Goal: Feedback & Contribution: Submit feedback/report problem

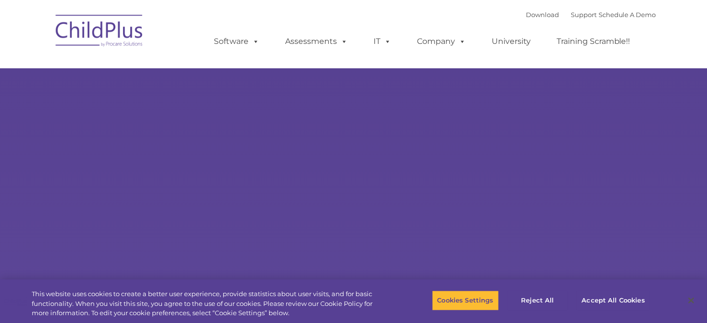
select select "MEDIUM"
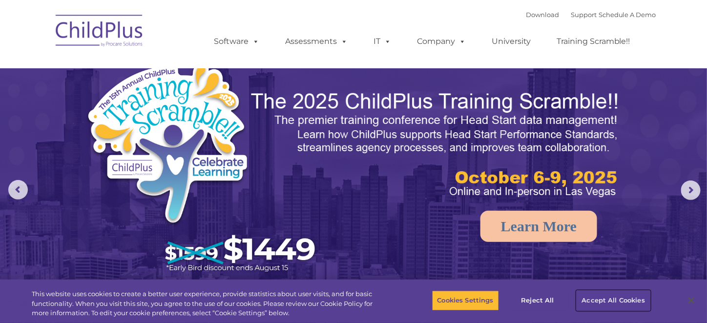
click at [619, 303] on button "Accept All Cookies" at bounding box center [614, 301] width 74 height 21
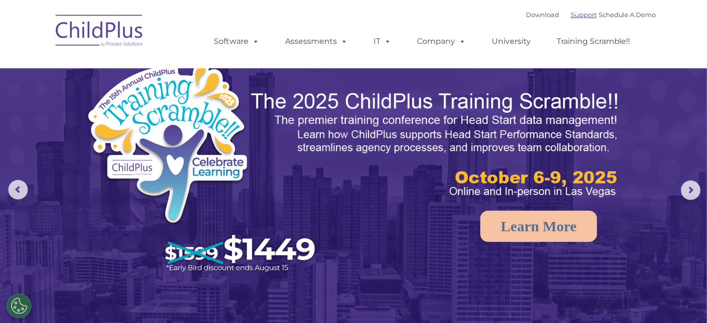
click at [571, 17] on link "Support" at bounding box center [584, 15] width 26 height 8
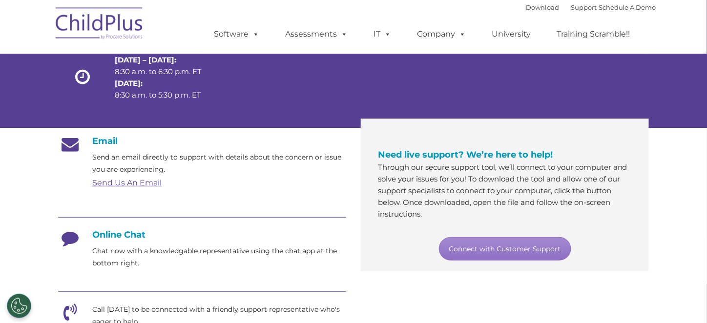
scroll to position [99, 0]
click at [70, 232] on icon at bounding box center [70, 241] width 24 height 24
click at [70, 244] on icon at bounding box center [70, 241] width 24 height 24
click at [108, 235] on h4 "Online Chat" at bounding box center [202, 234] width 288 height 11
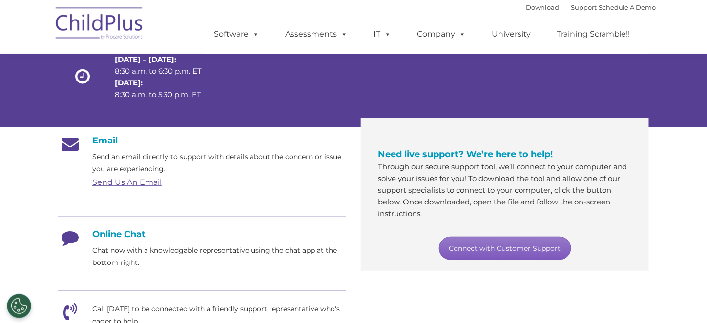
click at [464, 247] on link "Connect with Customer Support" at bounding box center [505, 248] width 132 height 23
click at [426, 176] on p "Through our secure support tool, we’ll connect to your computer and solve your …" at bounding box center [505, 190] width 254 height 59
click at [525, 248] on link "Connect with Customer Support" at bounding box center [505, 248] width 132 height 23
click at [646, 231] on div "Need live support? We’re here to help! Through our secure support tool, we’ll c…" at bounding box center [505, 194] width 288 height 153
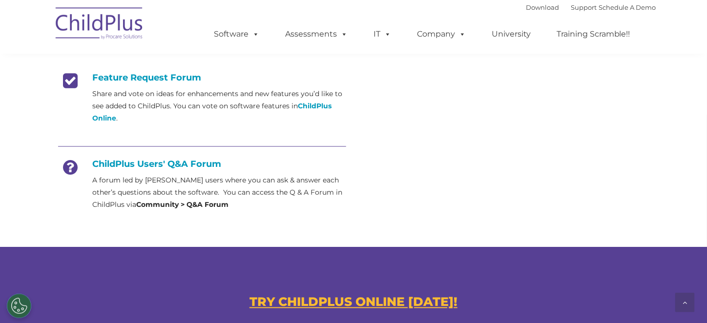
scroll to position [399, 0]
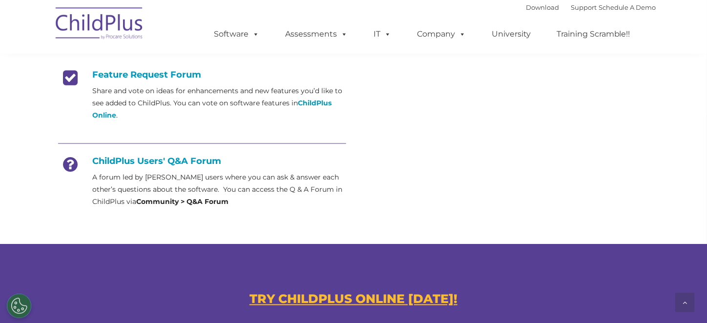
click at [120, 162] on h4 "ChildPlus Users' Q&A Forum" at bounding box center [202, 161] width 288 height 11
drag, startPoint x: 216, startPoint y: 195, endPoint x: 234, endPoint y: 186, distance: 20.7
click at [217, 195] on p "A forum led by ChildPlus users where you can ask & answer each other’s question…" at bounding box center [219, 189] width 254 height 37
click at [238, 183] on p "A forum led by ChildPlus users where you can ask & answer each other’s question…" at bounding box center [219, 189] width 254 height 37
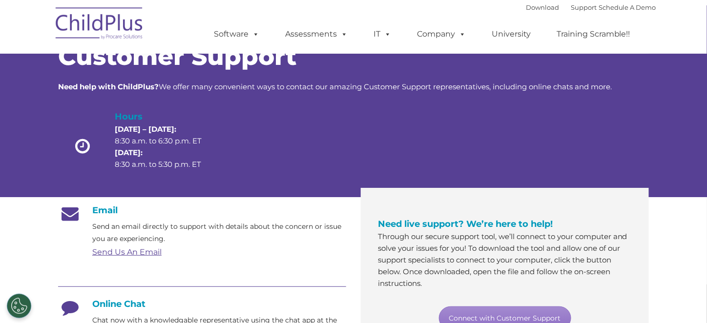
scroll to position [22, 0]
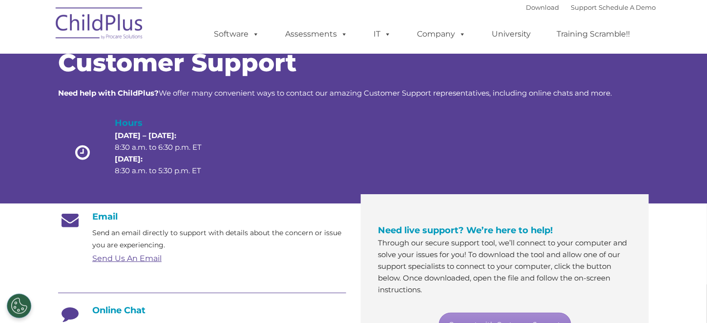
click at [409, 161] on div at bounding box center [403, 155] width 118 height 78
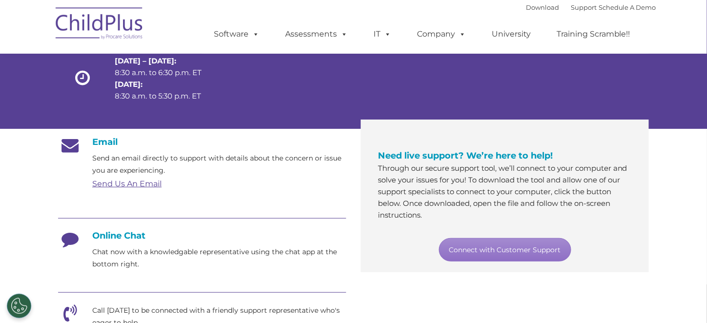
scroll to position [121, 0]
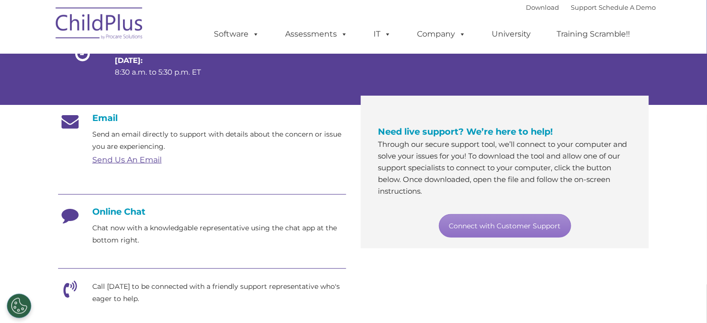
click at [157, 160] on link "Send Us An Email" at bounding box center [126, 159] width 69 height 9
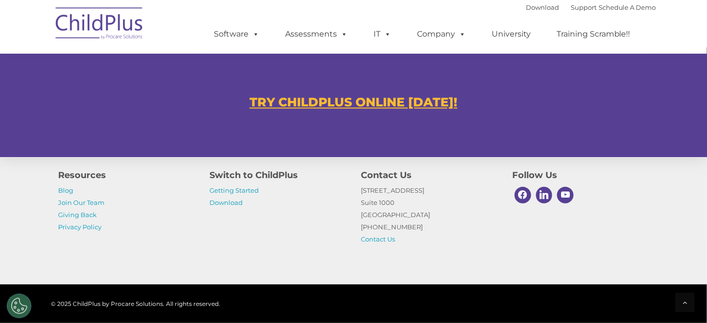
scroll to position [652, 0]
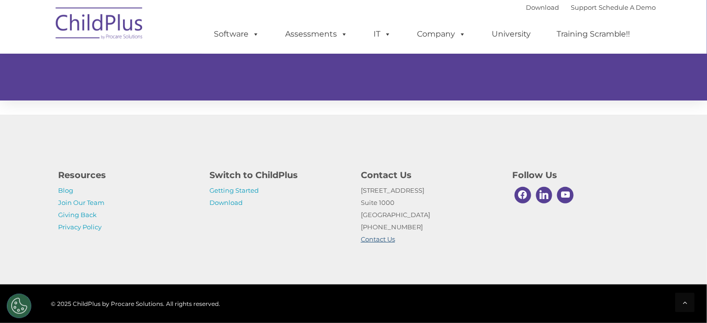
click at [384, 240] on link "Contact Us" at bounding box center [378, 239] width 34 height 8
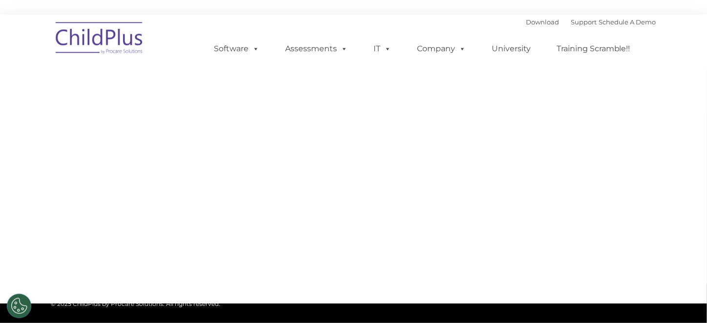
select select "MEDIUM"
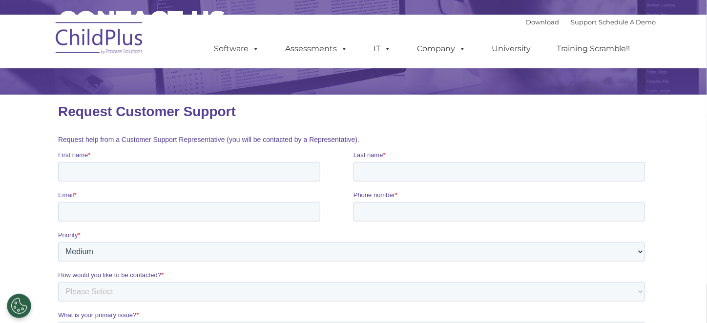
scroll to position [98, 0]
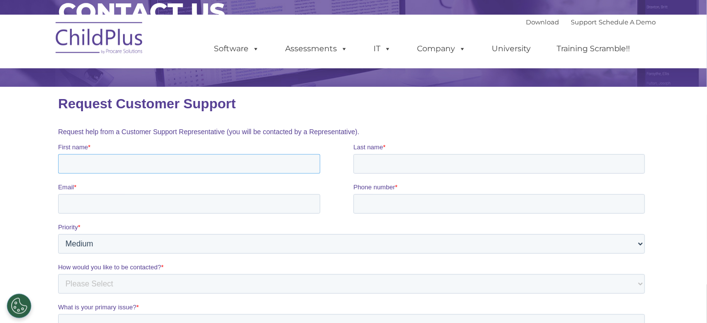
drag, startPoint x: 137, startPoint y: 164, endPoint x: 142, endPoint y: 163, distance: 5.1
click at [138, 164] on input "First name *" at bounding box center [189, 164] width 262 height 20
type input "Sandy"
type input "King"
type input "sandy.king@kcs.k12.nc.us"
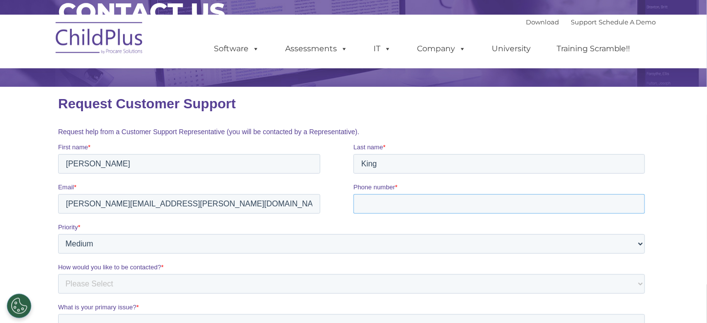
type input "7049327433"
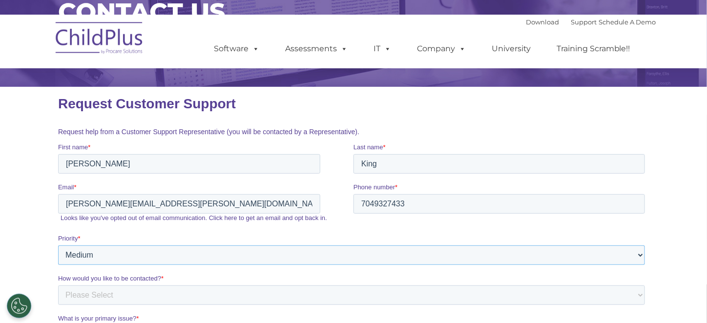
click at [121, 256] on select "Please Select Low Medium High" at bounding box center [351, 255] width 587 height 20
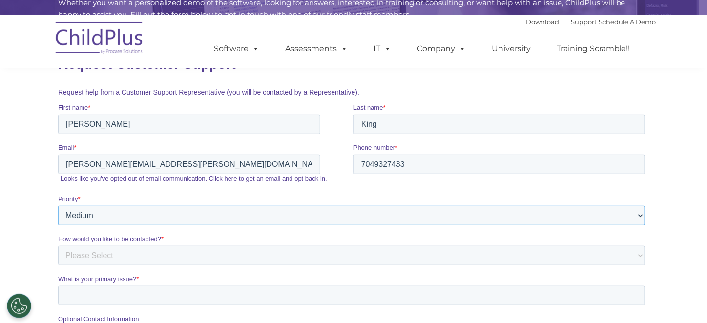
scroll to position [147, 0]
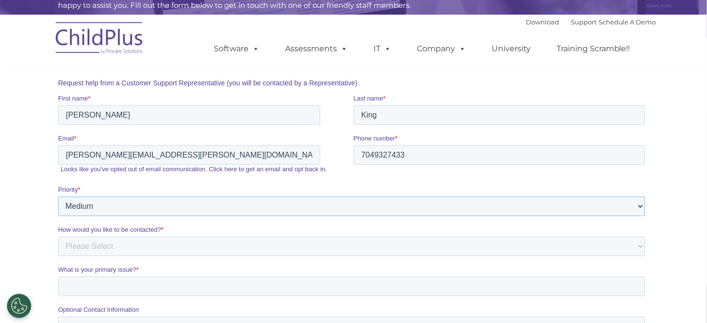
click at [131, 203] on select "Please Select Low Medium High" at bounding box center [351, 206] width 587 height 20
select select "HIGH"
click at [58, 196] on select "Please Select Low Medium High" at bounding box center [351, 206] width 587 height 20
click at [114, 243] on select "Please Select Phone Email" at bounding box center [351, 246] width 587 height 20
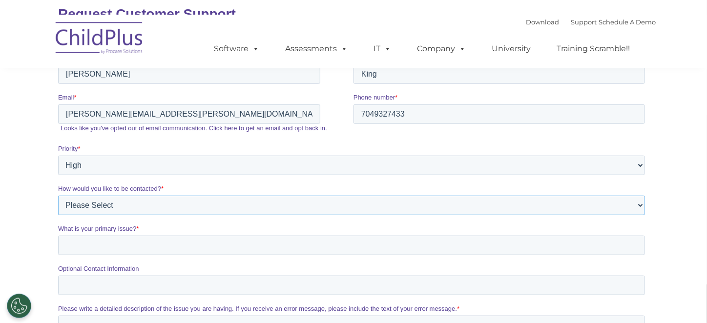
scroll to position [195, 0]
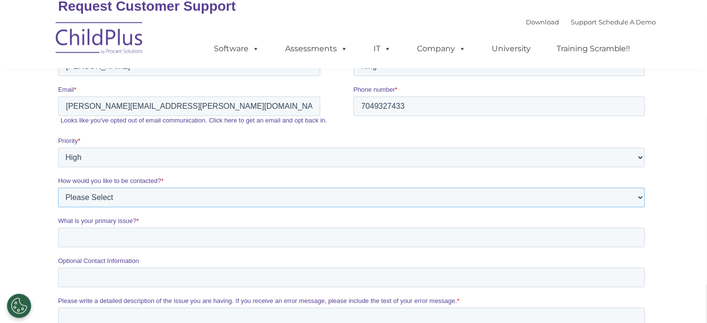
click at [133, 199] on select "Please Select Phone Email" at bounding box center [351, 199] width 587 height 20
select select "Phone"
click at [58, 200] on select "Please Select Phone Email" at bounding box center [351, 199] width 587 height 20
click at [95, 245] on input "What is your primary issue? *" at bounding box center [351, 239] width 587 height 20
type input "Our"
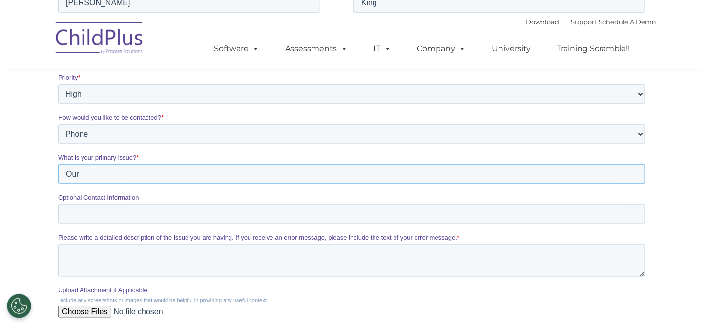
scroll to position [293, 0]
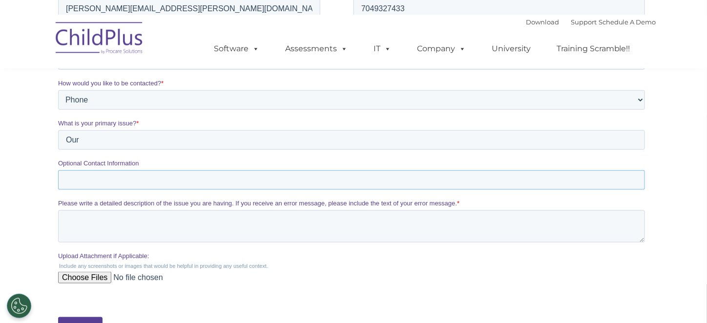
click at [125, 172] on input "Optional Contact Information" at bounding box center [351, 181] width 587 height 20
type input "7042248139"
click at [125, 222] on textarea "Please write a detailed description of the issue you are having. If you receive…" at bounding box center [351, 227] width 587 height 32
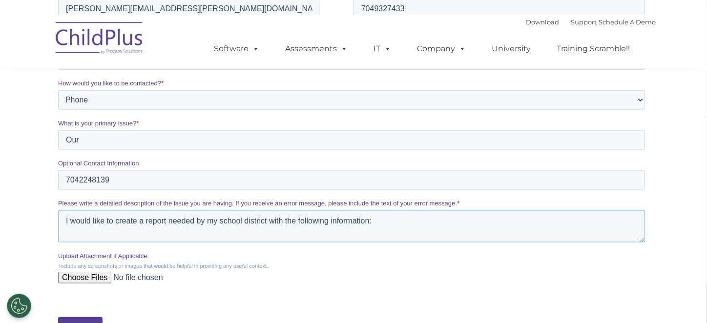
paste textarea "Student Last Parent First (for each parent) Parent Last (for each parent) Paren…"
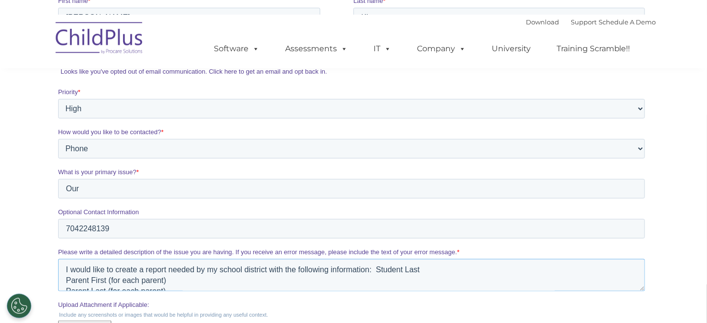
click at [374, 270] on textarea "I would like to create a report needed by my school district with the following…" at bounding box center [351, 276] width 587 height 32
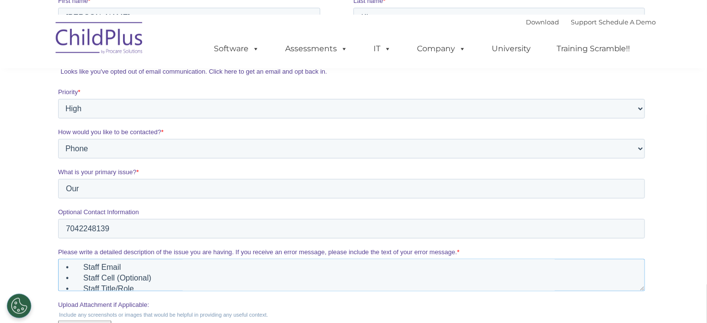
scroll to position [81, 0]
drag, startPoint x: 161, startPoint y: 264, endPoint x: 69, endPoint y: 286, distance: 93.8
click at [69, 286] on textarea "I would like to create a report needed by my school district with the following…" at bounding box center [351, 276] width 587 height 32
click at [160, 262] on textarea "I would like to create a report needed by my school district with the following…" at bounding box center [351, 276] width 587 height 32
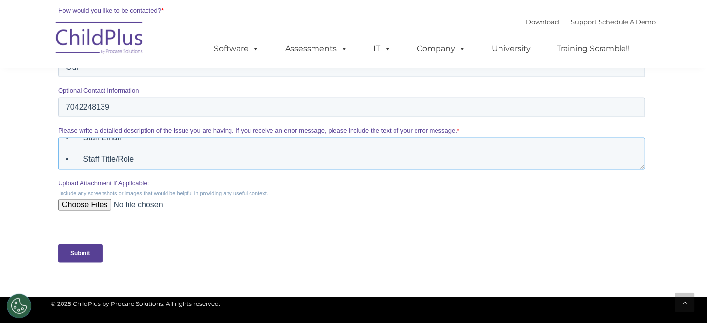
scroll to position [440, 0]
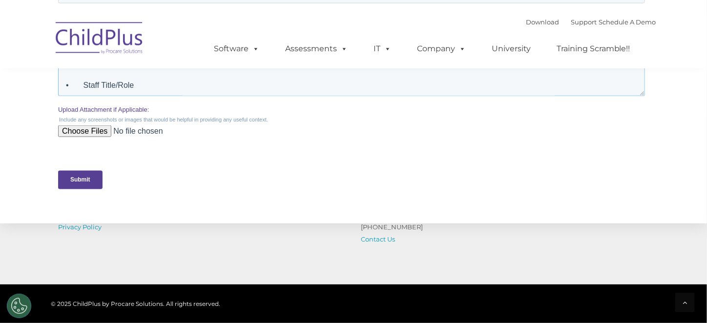
type textarea "I would like to create a report needed by my school district with the following…"
click at [83, 177] on input "Submit" at bounding box center [80, 180] width 44 height 19
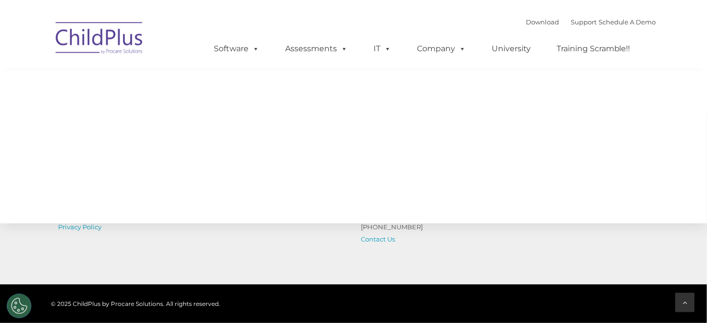
click at [685, 300] on icon at bounding box center [685, 302] width 4 height 7
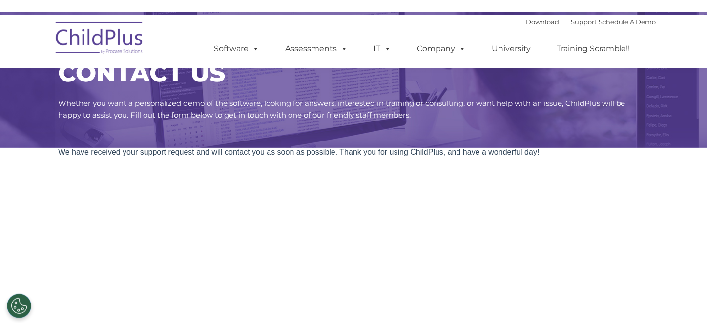
scroll to position [0, 0]
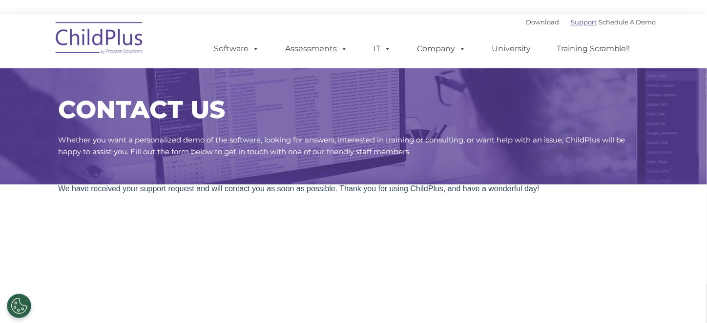
click at [571, 23] on link "Support" at bounding box center [584, 22] width 26 height 8
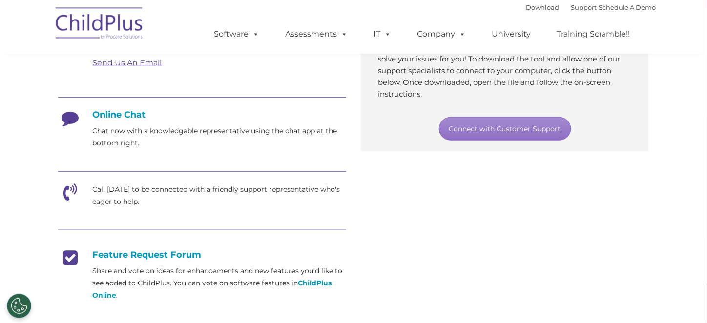
scroll to position [217, 0]
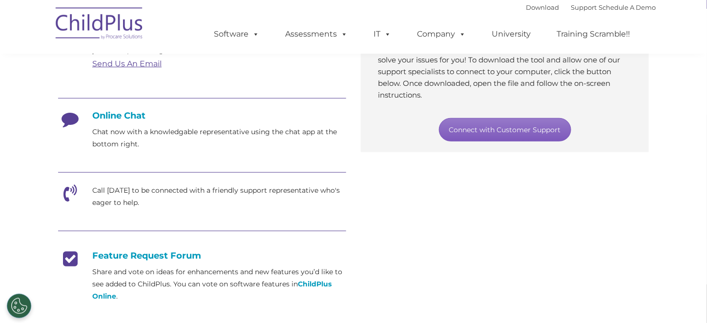
click at [519, 138] on link "Connect with Customer Support" at bounding box center [505, 129] width 132 height 23
